Goal: Task Accomplishment & Management: Manage account settings

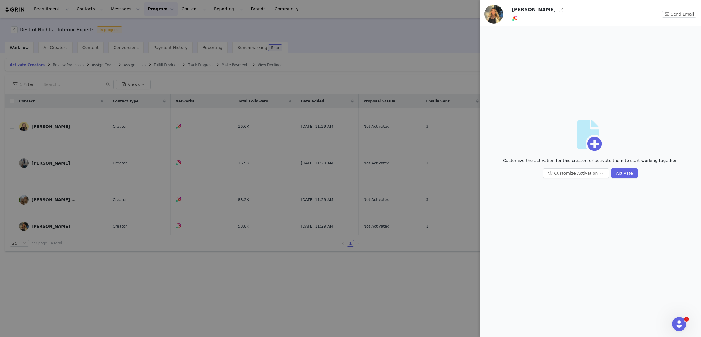
click at [463, 26] on div at bounding box center [350, 168] width 701 height 337
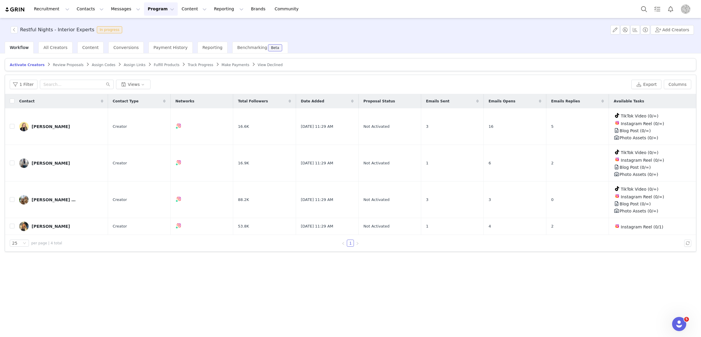
click at [688, 9] on img "Profile" at bounding box center [685, 8] width 9 height 9
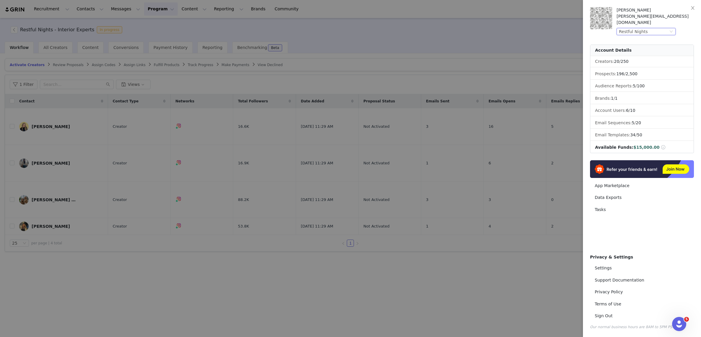
click at [652, 28] on div "Restful Nights" at bounding box center [643, 31] width 49 height 6
click at [640, 55] on li "[PERSON_NAME]" at bounding box center [657, 54] width 83 height 9
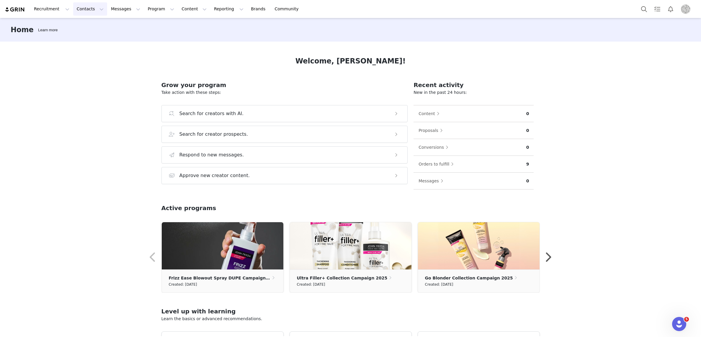
drag, startPoint x: 74, startPoint y: 6, endPoint x: 80, endPoint y: 8, distance: 6.2
click at [74, 6] on button "Contacts Contacts" at bounding box center [90, 8] width 34 height 13
click at [83, 26] on p "Creators" at bounding box center [83, 26] width 18 height 6
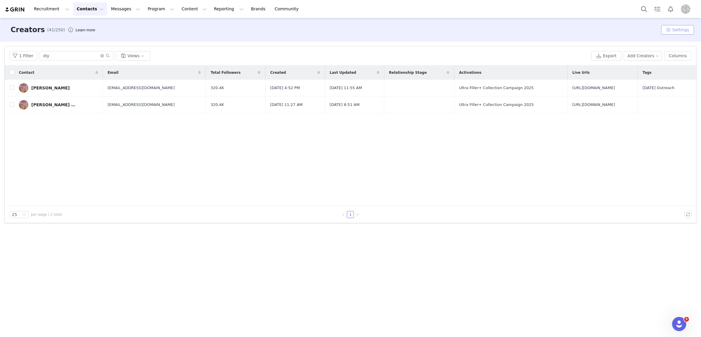
click at [682, 27] on button "Settings" at bounding box center [677, 29] width 33 height 9
click at [654, 42] on span "Tags" at bounding box center [657, 42] width 9 height 5
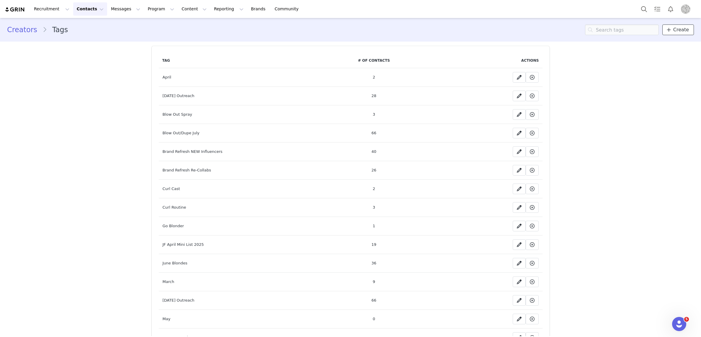
click at [675, 27] on span "Create" at bounding box center [681, 29] width 16 height 7
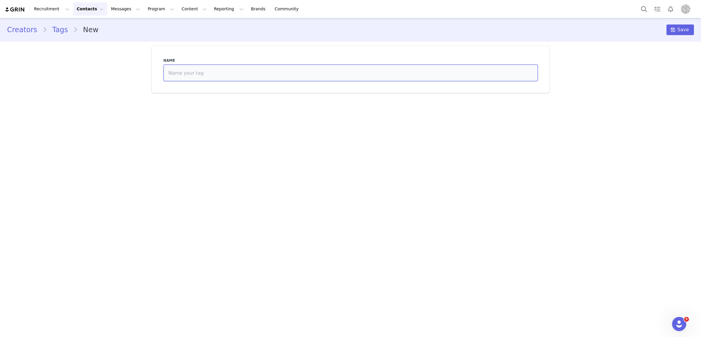
click at [333, 72] on input at bounding box center [350, 73] width 374 height 17
type input "October - Emily"
click at [682, 28] on span "Save" at bounding box center [683, 29] width 12 height 7
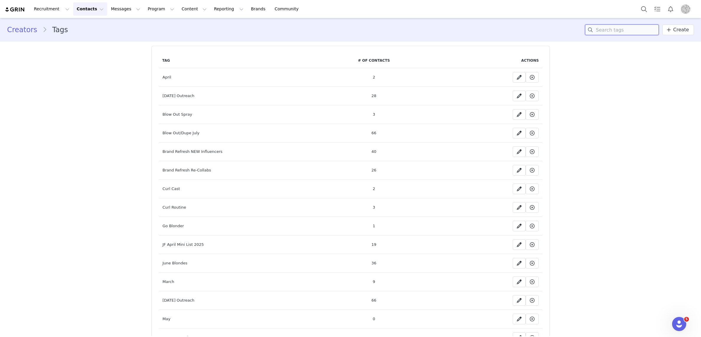
click at [630, 26] on input at bounding box center [622, 29] width 74 height 11
click at [680, 27] on span "Create" at bounding box center [681, 29] width 16 height 7
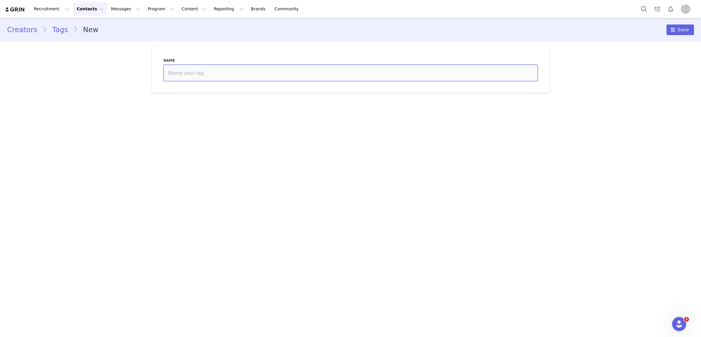
click at [197, 78] on input at bounding box center [350, 73] width 374 height 17
type input "Slick Back"
click at [689, 28] on button "Save" at bounding box center [679, 29] width 27 height 11
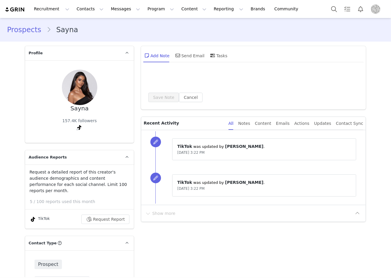
type input "+1 ([GEOGRAPHIC_DATA])"
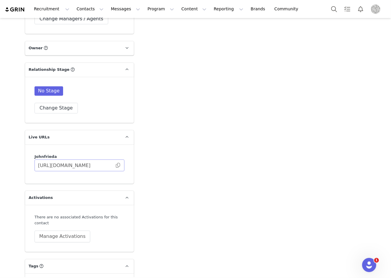
scroll to position [957, 0]
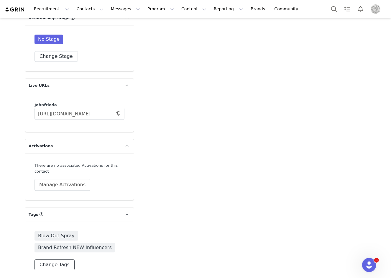
click at [60, 259] on button "Change Tags" at bounding box center [55, 264] width 40 height 11
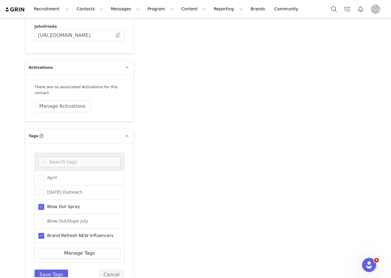
scroll to position [1045, 0]
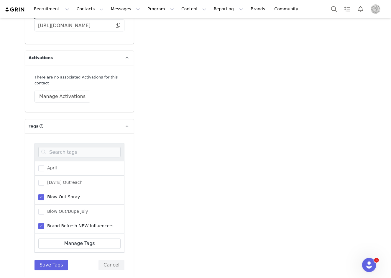
drag, startPoint x: 42, startPoint y: 217, endPoint x: 42, endPoint y: 214, distance: 3.5
click at [42, 223] on span at bounding box center [41, 226] width 6 height 6
click at [44, 223] on input "Brand Refresh NEW Influencers" at bounding box center [44, 223] width 0 height 0
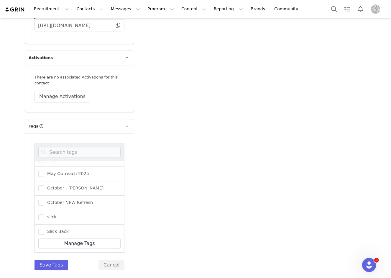
scroll to position [196, 0]
click at [41, 200] on span at bounding box center [41, 203] width 6 height 6
click at [44, 200] on input "October NEW Refresh" at bounding box center [44, 200] width 0 height 0
click at [55, 260] on button "Save Tags" at bounding box center [52, 265] width 34 height 11
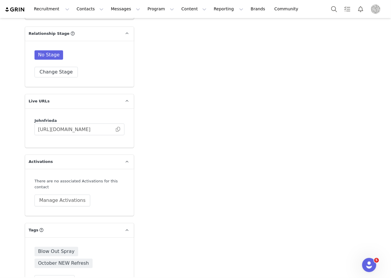
scroll to position [957, 0]
